Goal: Download file/media

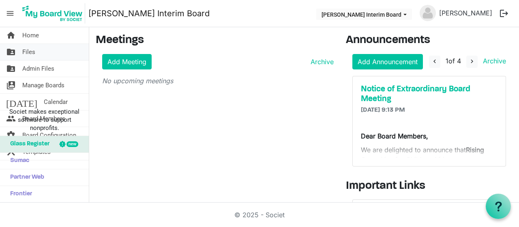
click at [31, 51] on span "Files" at bounding box center [28, 52] width 13 height 16
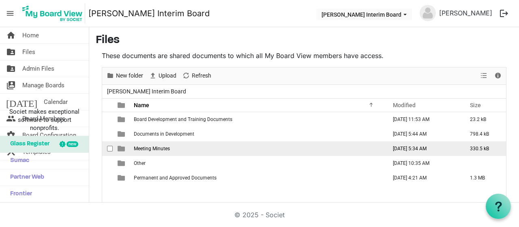
click at [161, 148] on span "Meeting Minutes" at bounding box center [152, 149] width 36 height 6
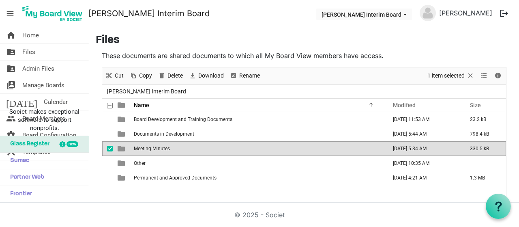
click at [161, 148] on span "Meeting Minutes" at bounding box center [152, 149] width 36 height 6
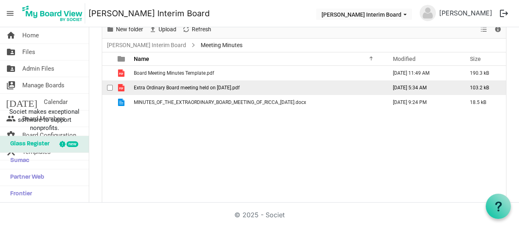
click at [180, 85] on span "Extra Ordinary Board meeting held on 15.09.2025.pdf" at bounding box center [187, 88] width 106 height 6
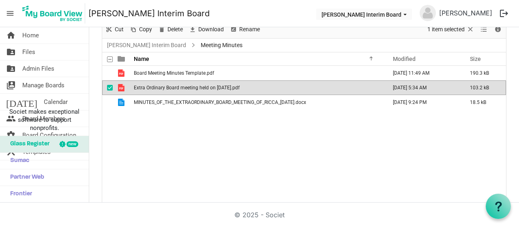
click at [180, 85] on span "Extra Ordinary Board meeting held on 15.09.2025.pdf" at bounding box center [187, 88] width 106 height 6
click at [235, 85] on span "Extra Ordinary Board meeting held on 15.09.2025.pdf" at bounding box center [187, 88] width 106 height 6
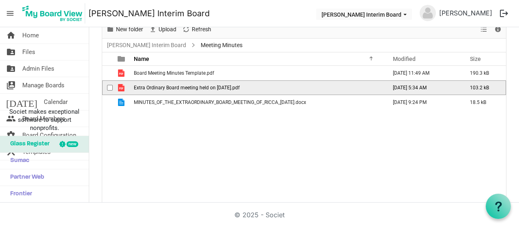
click at [235, 85] on span "Extra Ordinary Board meeting held on 15.09.2025.pdf" at bounding box center [187, 88] width 106 height 6
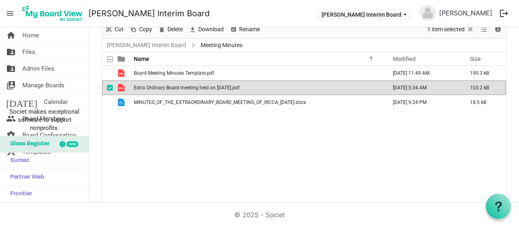
click at [234, 86] on span "Extra Ordinary Board meeting held on 15.09.2025.pdf" at bounding box center [187, 88] width 106 height 6
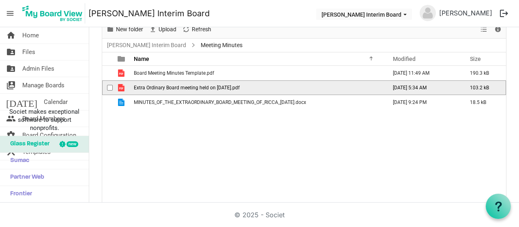
click at [234, 86] on span "Extra Ordinary Board meeting held on 15.09.2025.pdf" at bounding box center [187, 88] width 106 height 6
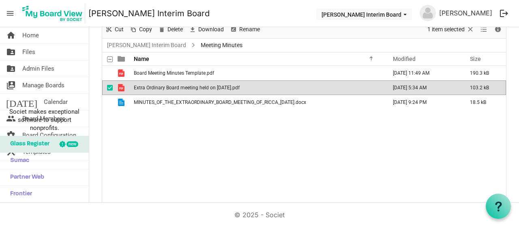
click at [234, 86] on span "Extra Ordinary Board meeting held on 15.09.2025.pdf" at bounding box center [187, 88] width 106 height 6
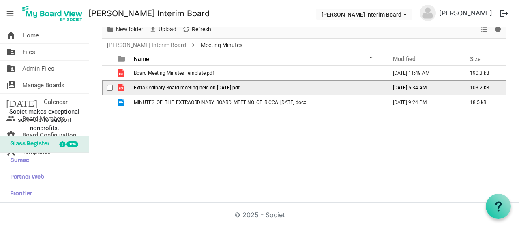
click at [234, 86] on span "Extra Ordinary Board meeting held on 15.09.2025.pdf" at bounding box center [187, 88] width 106 height 6
